Goal: Check status: Check status

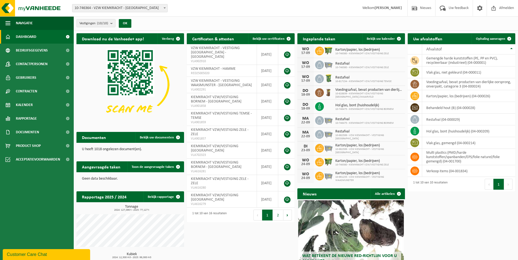
click at [167, 8] on span at bounding box center [164, 7] width 5 height 7
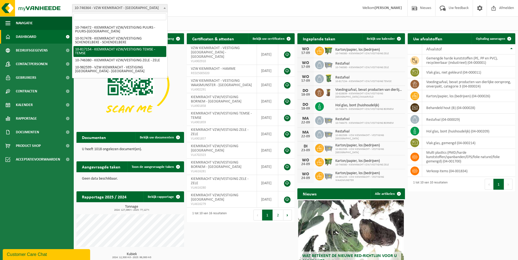
scroll to position [47, 0]
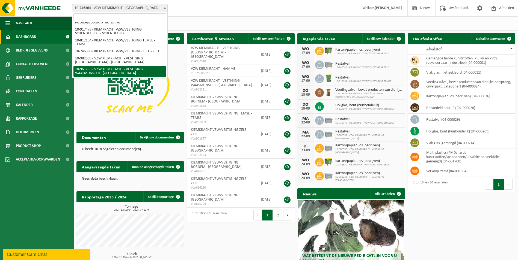
select select "149924"
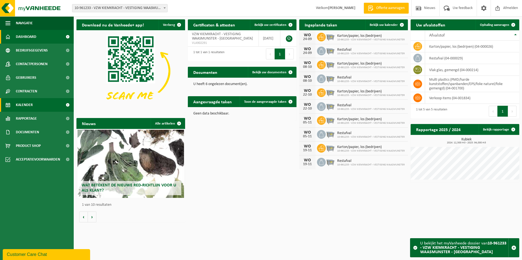
click at [20, 107] on span "Kalender" at bounding box center [24, 105] width 17 height 14
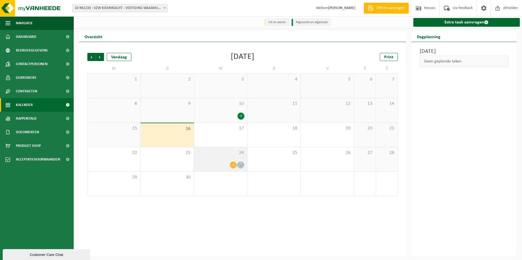
click at [235, 163] on icon at bounding box center [233, 165] width 5 height 5
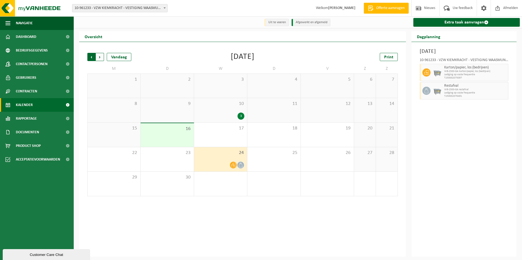
click at [97, 59] on span "Volgende" at bounding box center [100, 57] width 8 height 8
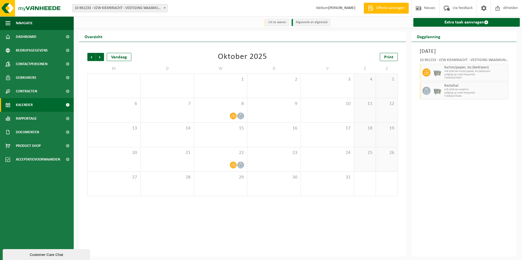
click at [97, 59] on span "Volgende" at bounding box center [100, 57] width 8 height 8
click at [91, 58] on span "Vorige" at bounding box center [91, 57] width 8 height 8
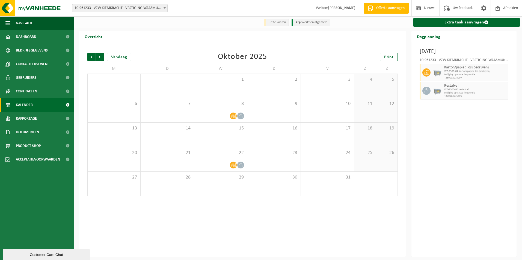
click at [91, 58] on span "Vorige" at bounding box center [91, 57] width 8 height 8
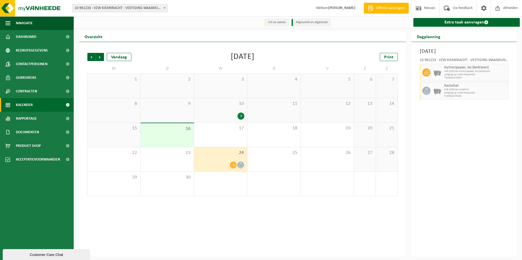
click at [91, 58] on span "Vorige" at bounding box center [91, 57] width 8 height 8
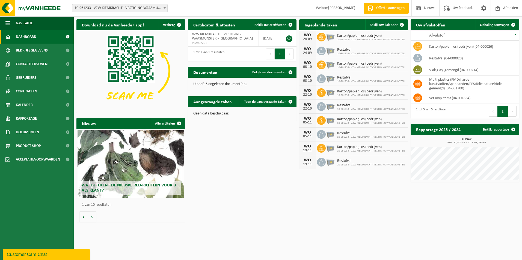
click at [164, 7] on span at bounding box center [164, 7] width 5 height 7
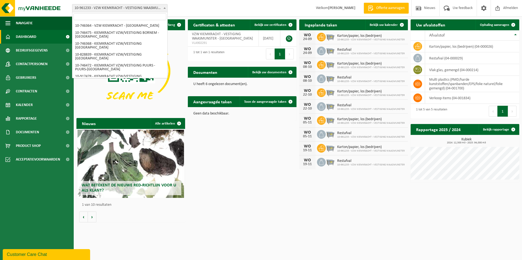
scroll to position [47, 0]
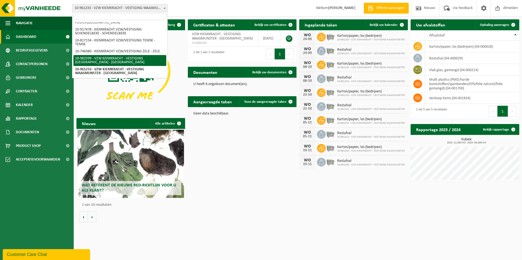
select select "162693"
